Goal: Use online tool/utility: Utilize a website feature to perform a specific function

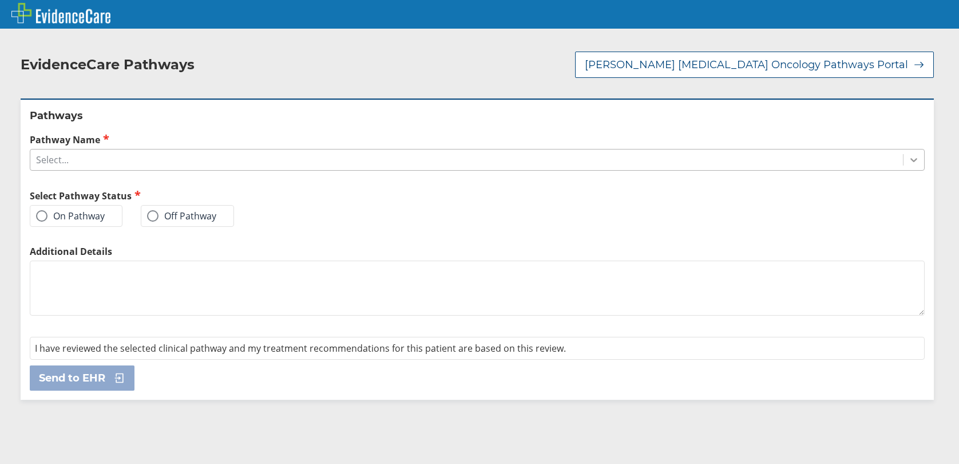
click at [908, 154] on icon at bounding box center [913, 159] width 11 height 11
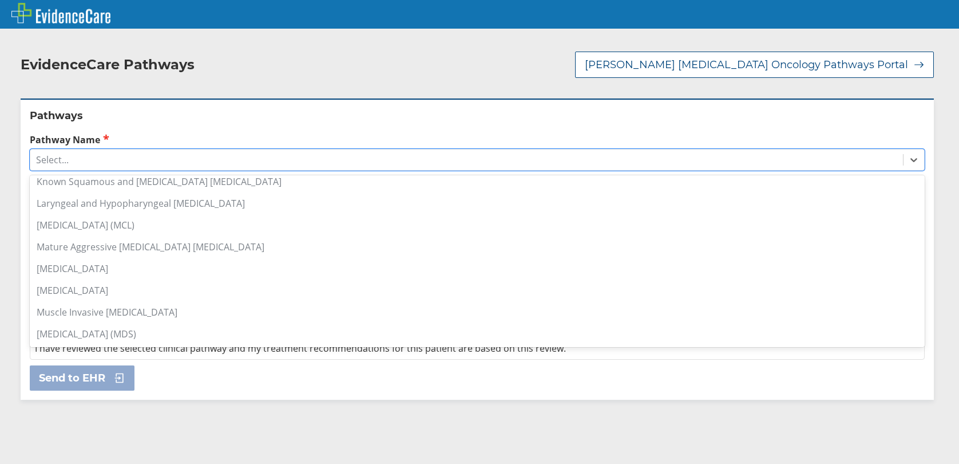
scroll to position [801, 0]
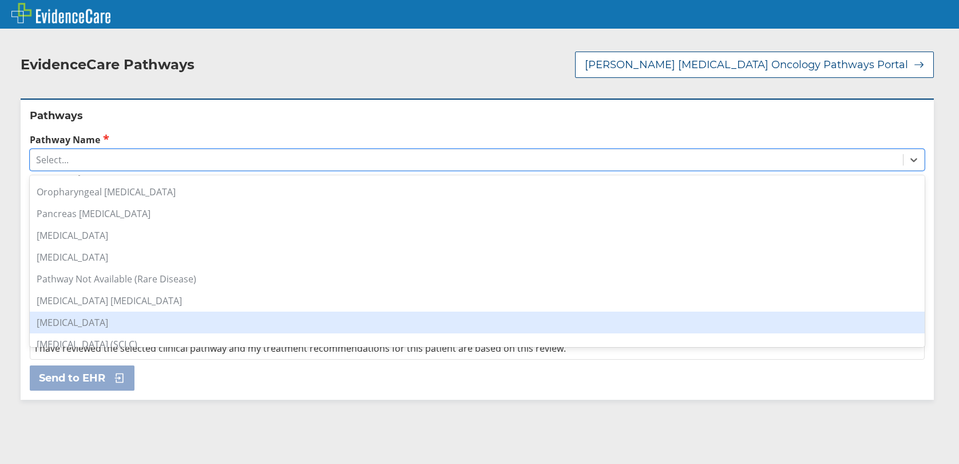
click at [86, 311] on div "[MEDICAL_DATA]" at bounding box center [477, 322] width 895 height 22
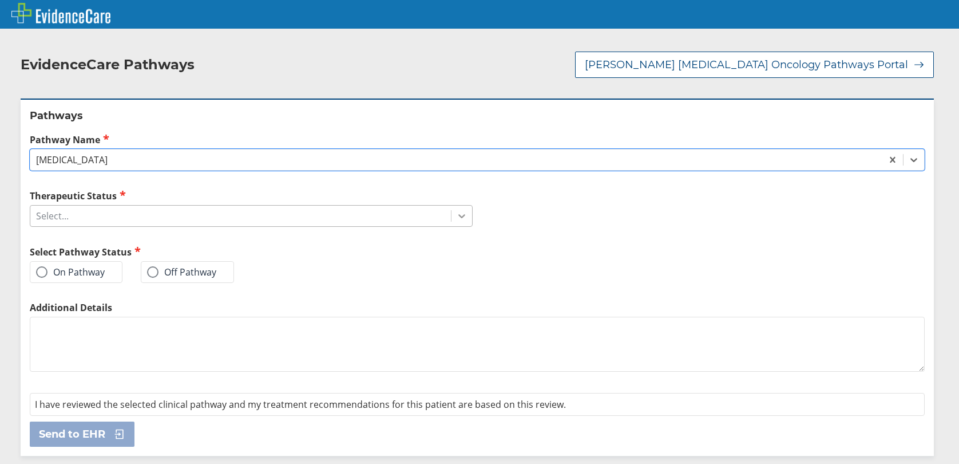
click at [456, 210] on icon at bounding box center [461, 215] width 11 height 11
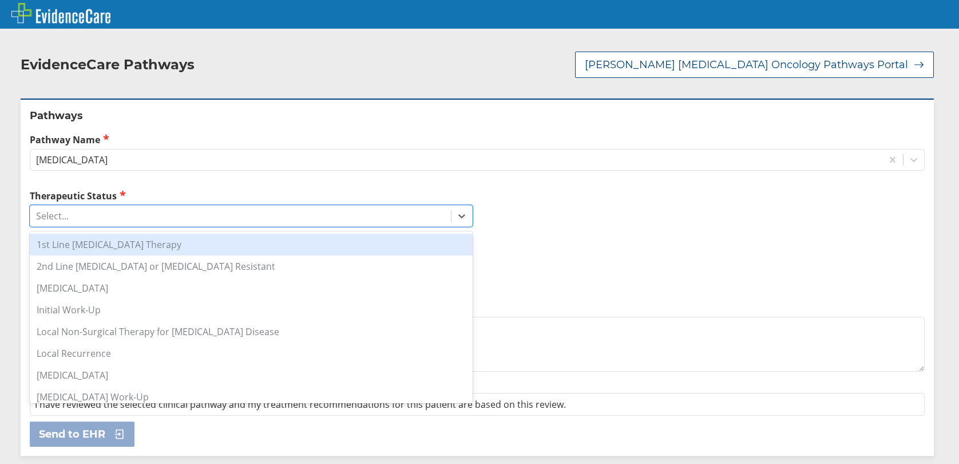
click at [120, 236] on div "1st Line [MEDICAL_DATA] Therapy" at bounding box center [251, 245] width 443 height 22
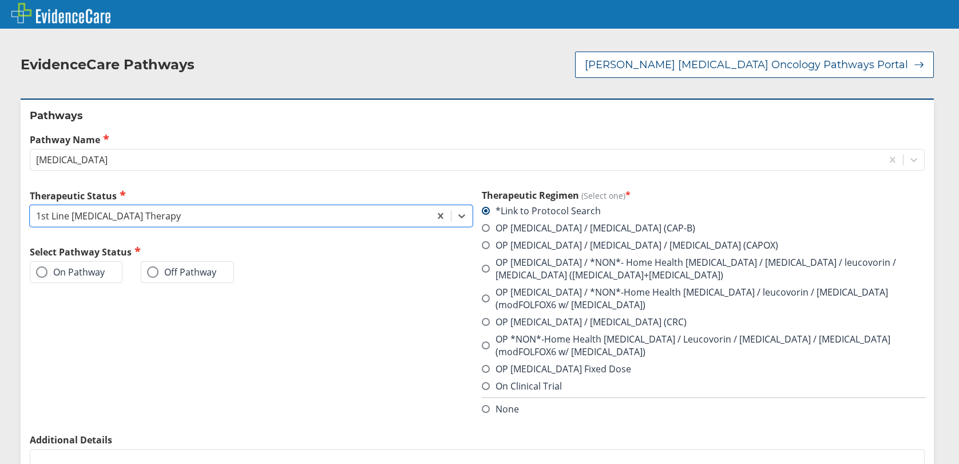
click at [42, 266] on span at bounding box center [41, 271] width 11 height 11
click at [0, 0] on input "On Pathway" at bounding box center [0, 0] width 0 height 0
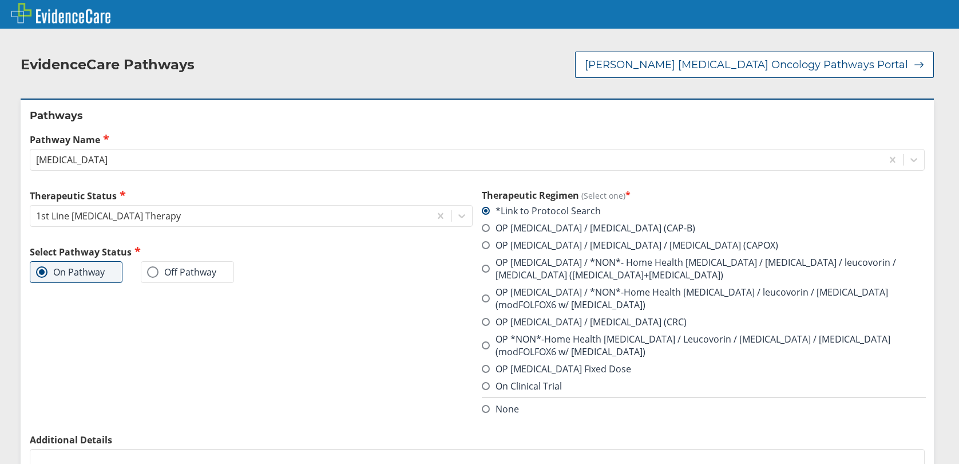
scroll to position [117, 0]
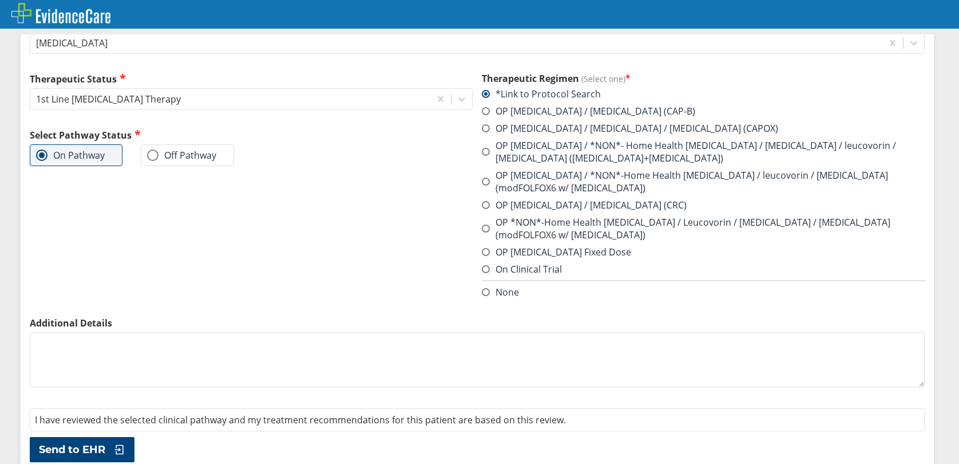
click at [84, 442] on span "Send to EHR" at bounding box center [72, 449] width 66 height 14
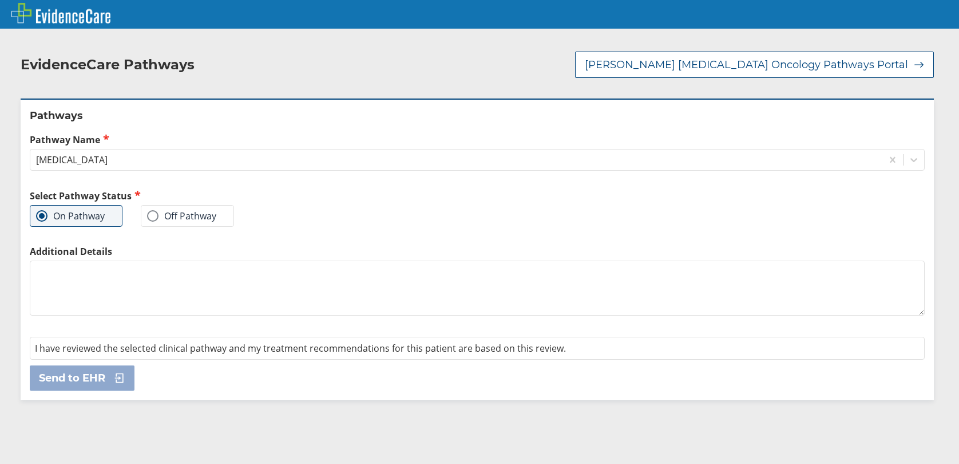
scroll to position [0, 0]
